Goal: Information Seeking & Learning: Find specific fact

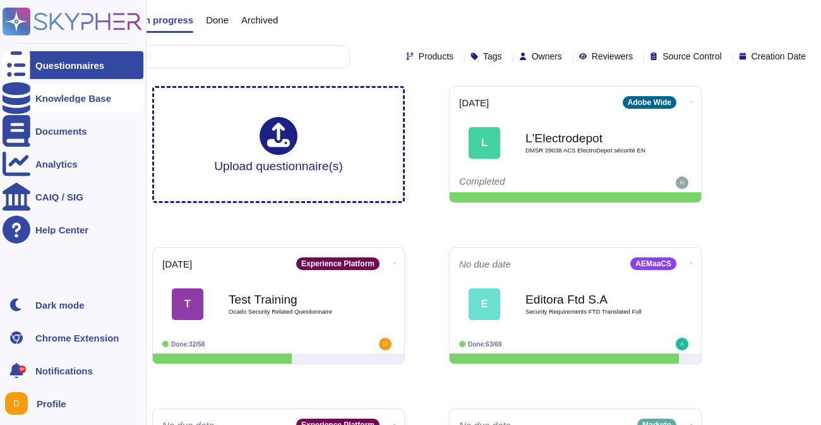
click at [49, 95] on div "Knowledge Base" at bounding box center [73, 98] width 76 height 9
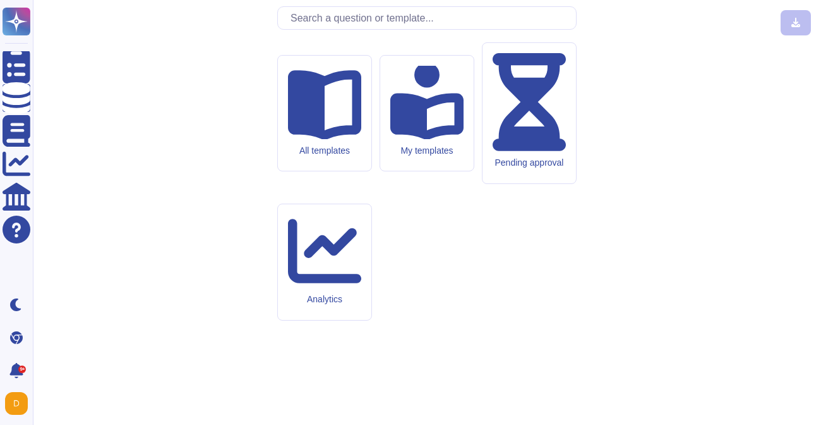
click at [313, 29] on input "text" at bounding box center [430, 18] width 292 height 22
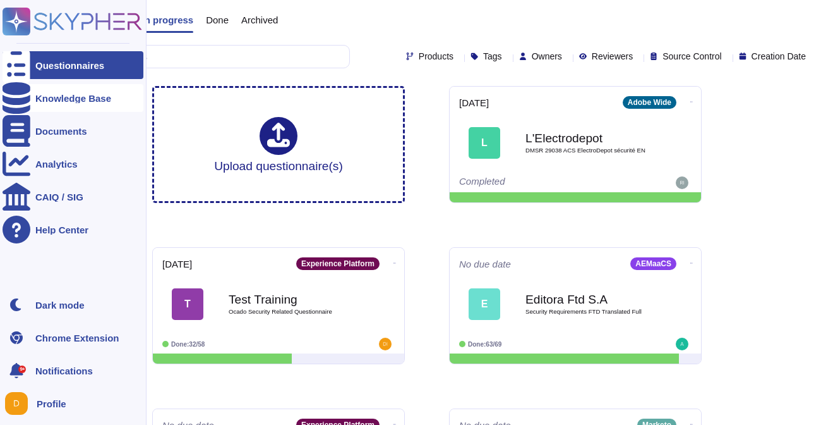
click at [38, 100] on div "Knowledge Base" at bounding box center [73, 98] width 76 height 9
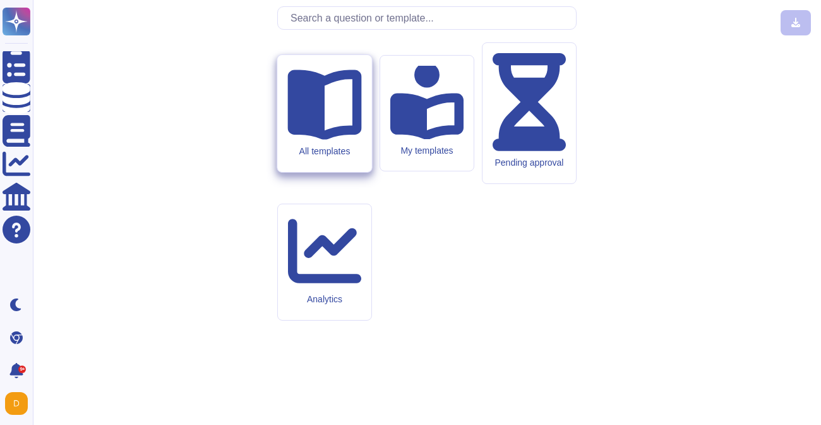
click at [339, 156] on div "All templates" at bounding box center [324, 150] width 74 height 11
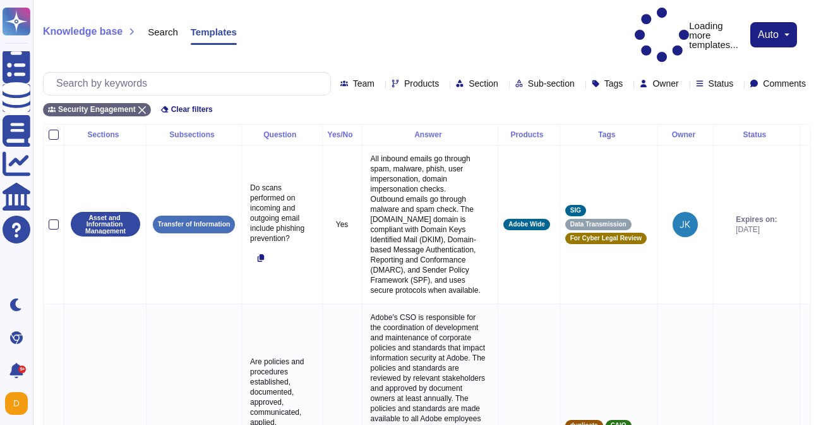
click at [363, 72] on div "Team Products Section Sub-section Tags Owner Status Comments" at bounding box center [427, 83] width 768 height 23
click at [404, 79] on span "Products" at bounding box center [421, 83] width 35 height 9
type input "ca"
click at [411, 111] on p "Experience Cloud Offering/" at bounding box center [420, 109] width 109 height 8
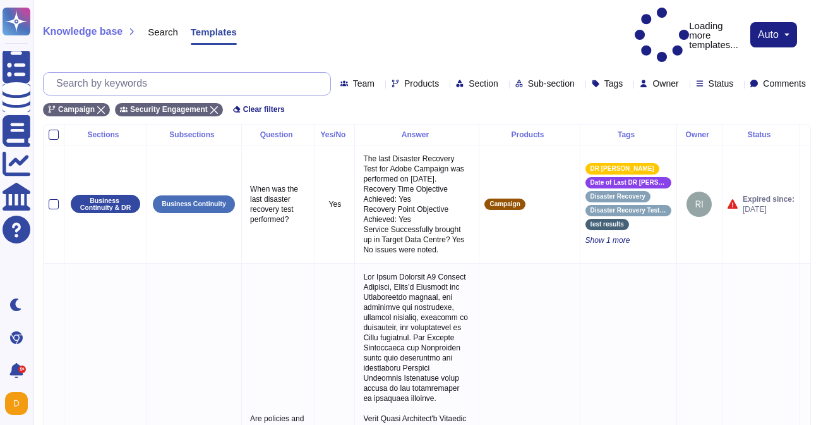
click at [191, 73] on input "text" at bounding box center [190, 84] width 281 height 22
paste input "Whether Service provider (Adobe) is able to isolate and clearly identify the ba…"
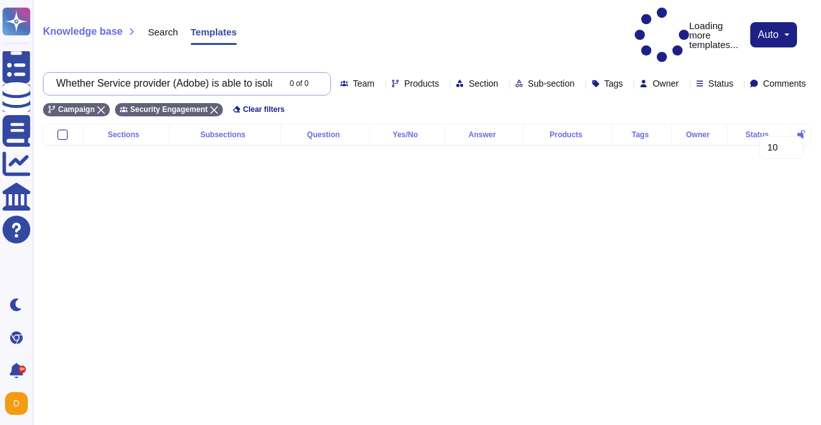
scroll to position [0, 1355]
type input "Whether Service provider (Adobe) is able to isolate and clearly identify the ba…"
click at [191, 73] on input "Whether Service provider (Adobe) is able to isolate and clearly identify the ba…" at bounding box center [164, 84] width 229 height 22
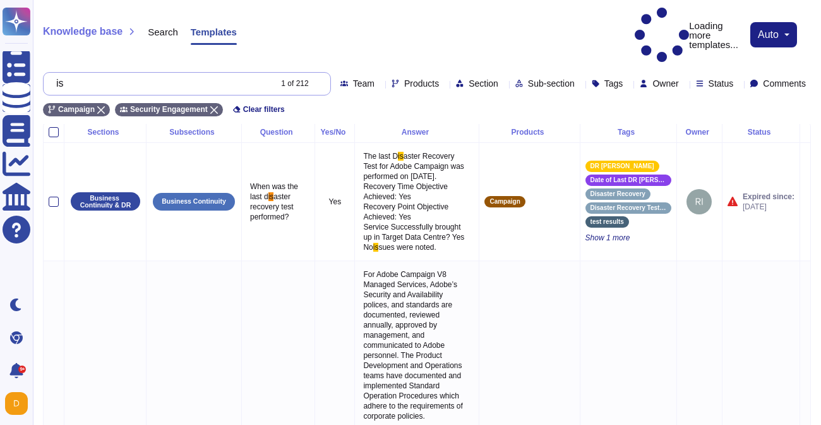
scroll to position [0, 0]
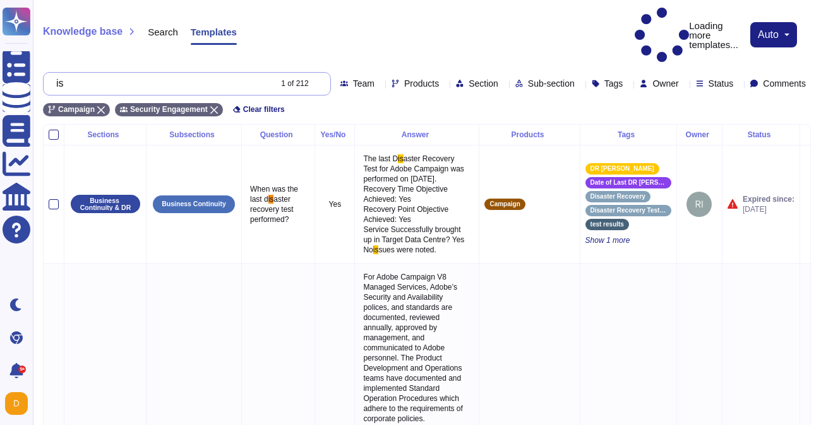
type input "i"
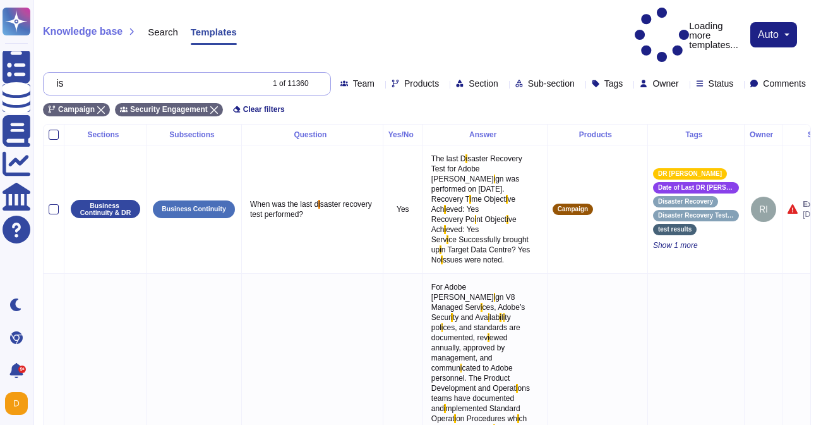
type input "i"
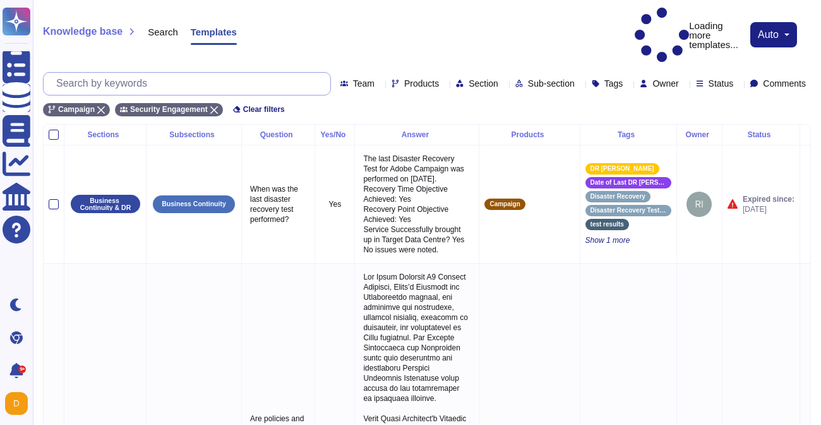
click at [158, 73] on input "text" at bounding box center [190, 84] width 281 height 22
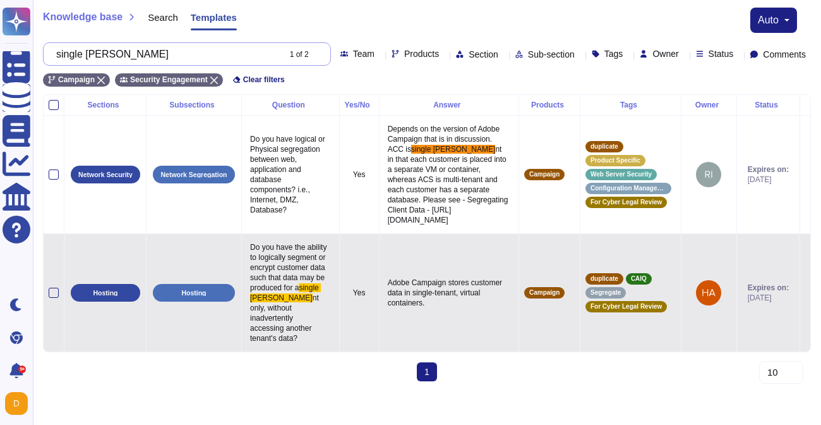
scroll to position [42, 0]
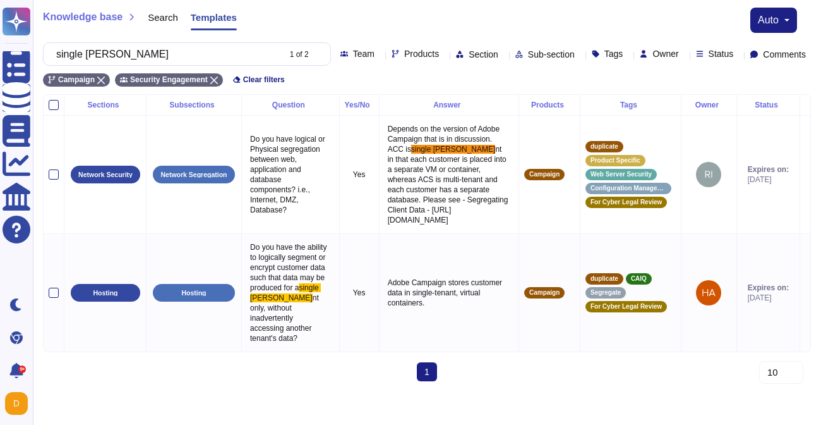
type input "single [PERSON_NAME]"
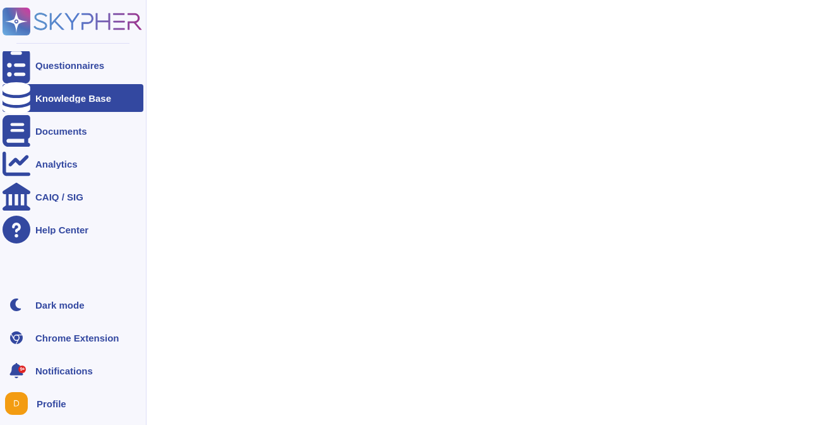
click at [83, 100] on div "Knowledge Base" at bounding box center [73, 98] width 76 height 9
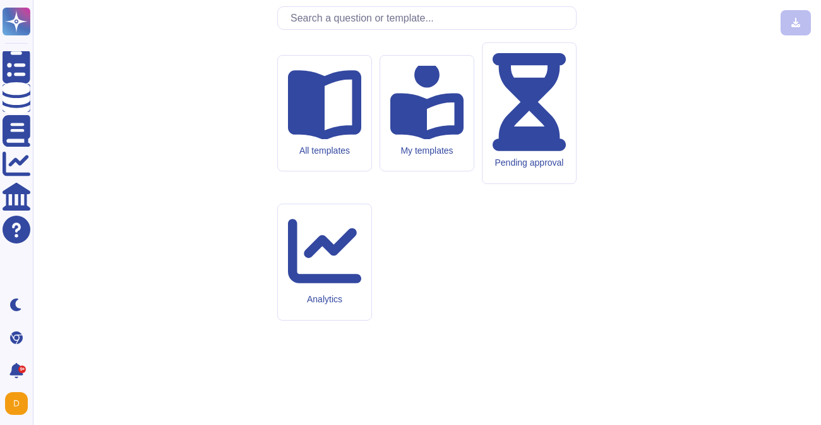
click at [410, 29] on input "text" at bounding box center [430, 18] width 292 height 22
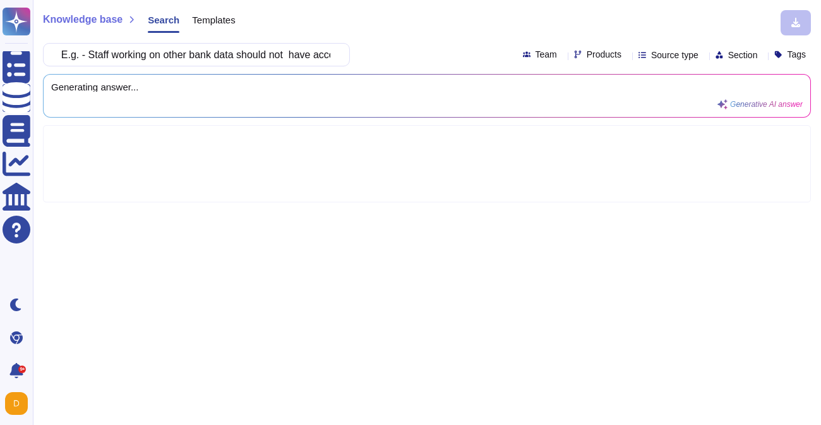
scroll to position [0, 1155]
drag, startPoint x: 104, startPoint y: 56, endPoint x: 380, endPoint y: 62, distance: 276.8
click at [380, 62] on div "Whether Service provider (Adobe) is able to isolate and clearly identify the ba…" at bounding box center [427, 54] width 768 height 23
drag, startPoint x: 227, startPoint y: 56, endPoint x: 111, endPoint y: 56, distance: 116.3
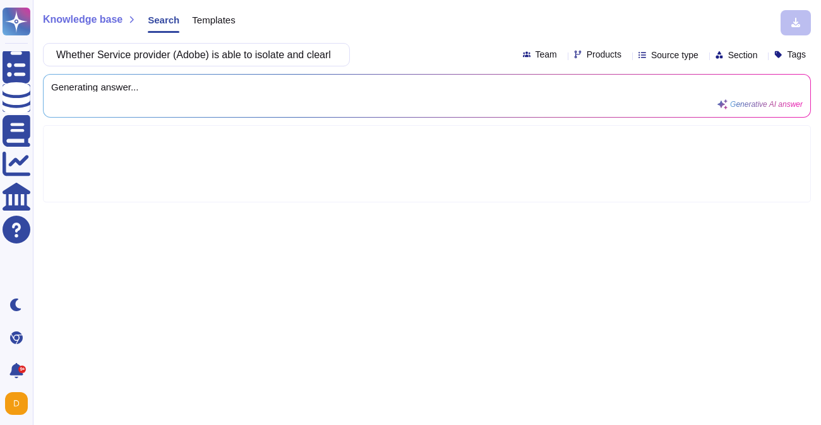
click at [111, 56] on input "Whether Service provider (Adobe) is able to isolate and clearly identify the ba…" at bounding box center [193, 55] width 287 height 22
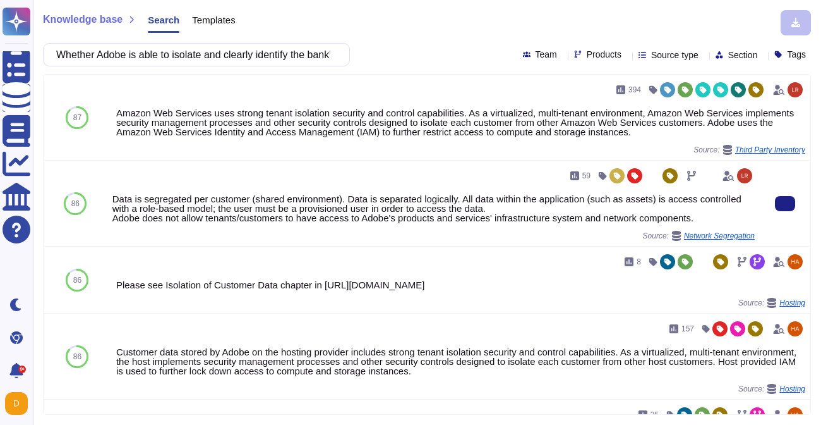
drag, startPoint x: 112, startPoint y: 197, endPoint x: 421, endPoint y: 192, distance: 309.6
click at [421, 192] on div "59 Data is segregated per customer (shared environment). Data is separated logi…" at bounding box center [433, 203] width 643 height 75
click at [373, 202] on div "Data is segregated per customer (shared environment). Data is separated logical…" at bounding box center [433, 208] width 643 height 28
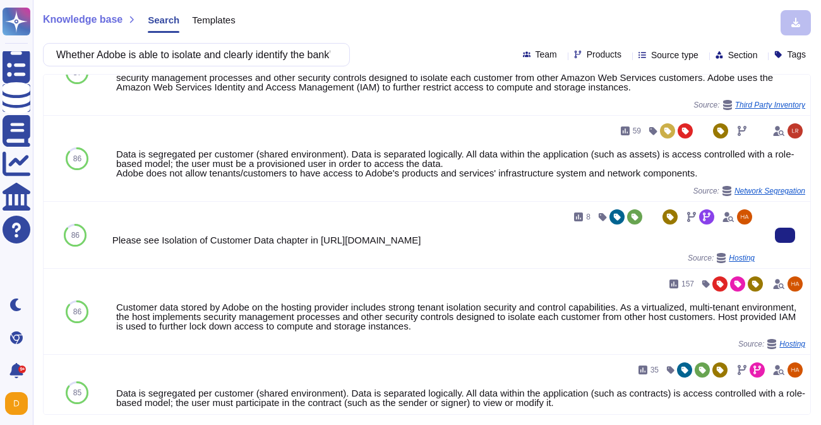
scroll to position [45, 0]
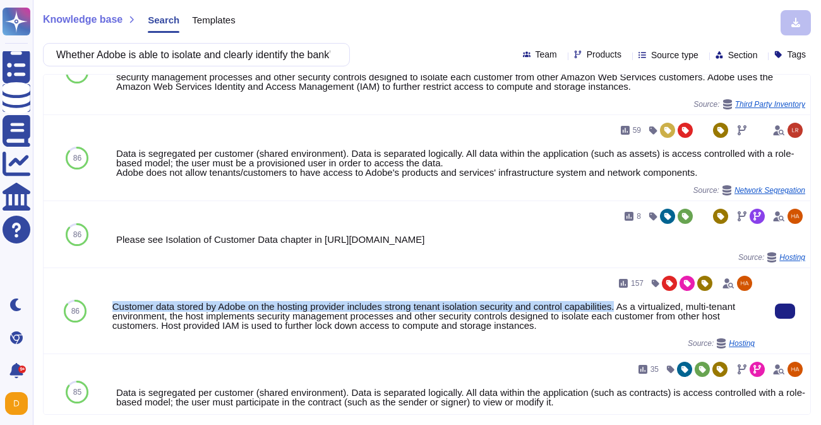
drag, startPoint x: 112, startPoint y: 305, endPoint x: 633, endPoint y: 306, distance: 521.3
click at [633, 306] on div "Customer data stored by Adobe on the hosting provider includes strong tenant is…" at bounding box center [433, 315] width 643 height 28
copy div "Customer data stored by Adobe on the hosting provider includes strong tenant is…"
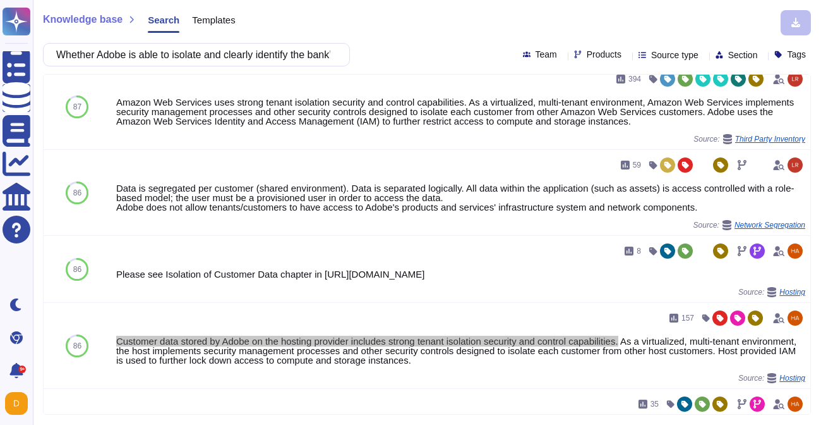
scroll to position [0, 0]
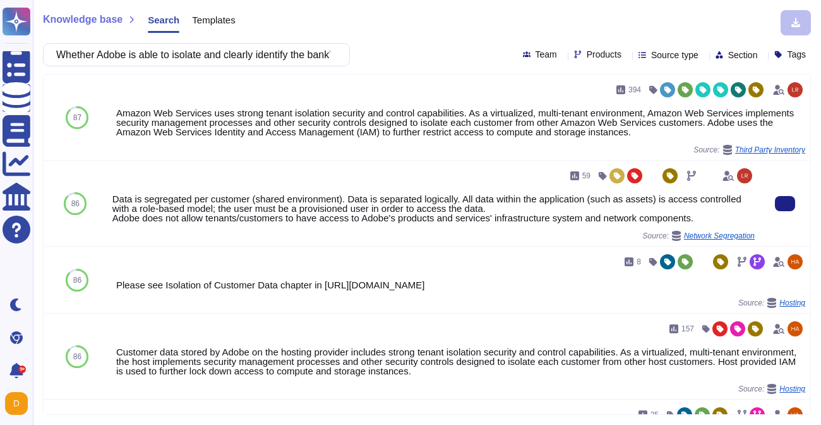
click at [479, 198] on div "Data is segregated per customer (shared environment). Data is separated logical…" at bounding box center [433, 208] width 643 height 28
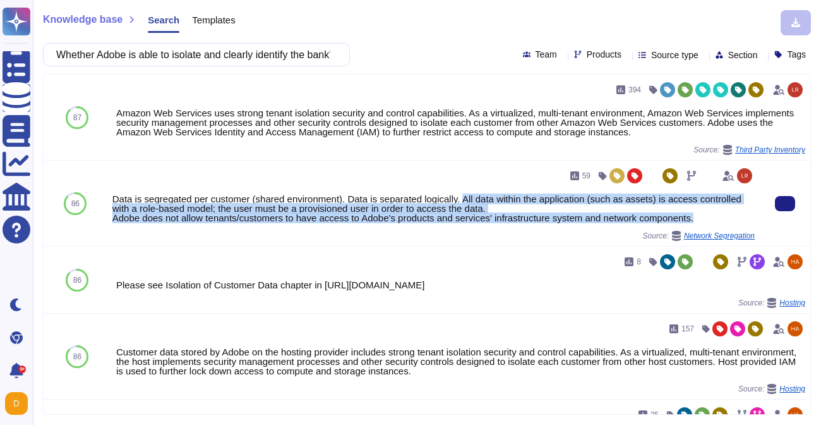
drag, startPoint x: 475, startPoint y: 198, endPoint x: 718, endPoint y: 217, distance: 243.9
click at [718, 217] on div "Data is segregated per customer (shared environment). Data is separated logical…" at bounding box center [433, 208] width 643 height 28
copy div "All data within the application (such as assets) is access controlled with a ro…"
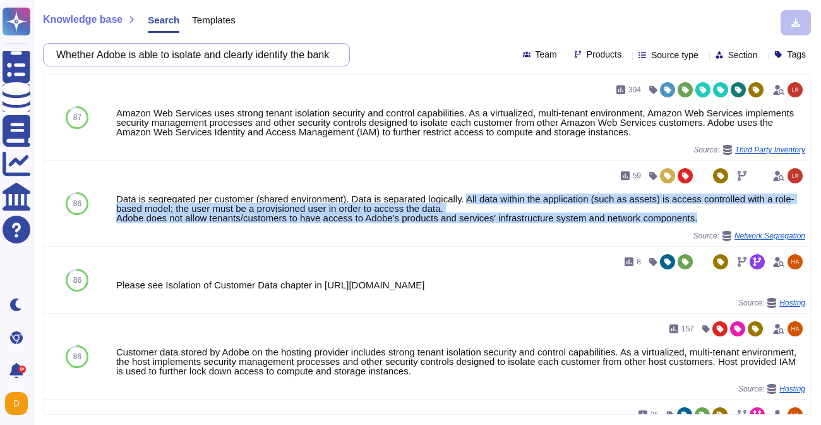
click at [301, 56] on input "Whether Adobe is able to isolate and clearly identify the bank’s customer infor…" at bounding box center [193, 55] width 287 height 22
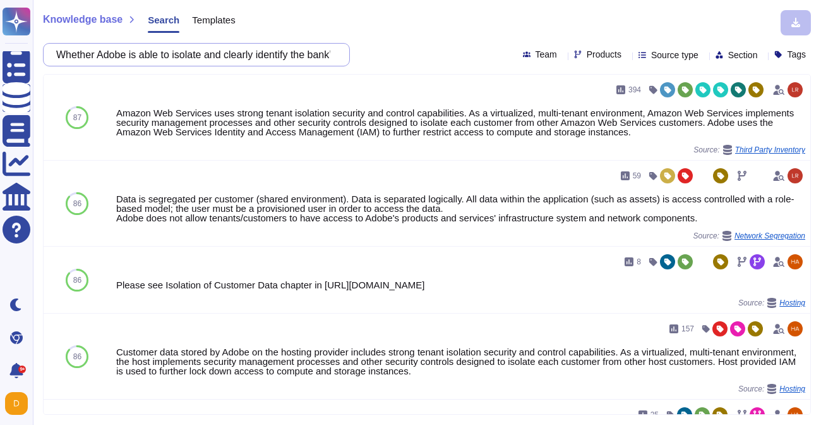
click at [301, 56] on input "Whether Adobe is able to isolate and clearly identify the bank’s customer infor…" at bounding box center [193, 55] width 287 height 22
paste input "Physical and Virtual segregation"
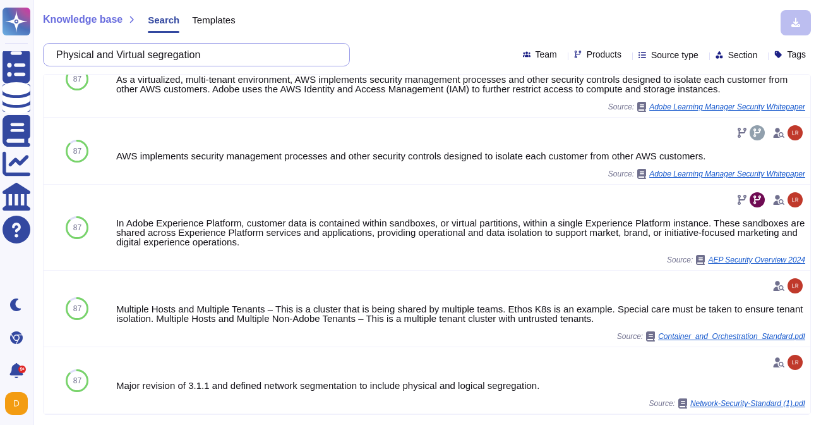
scroll to position [711, 0]
type input "Physical and Virtual segregation"
